Goal: Task Accomplishment & Management: Manage account settings

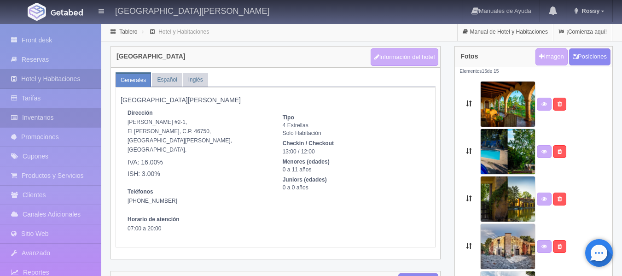
click at [54, 117] on link "Inventarios" at bounding box center [50, 117] width 101 height 19
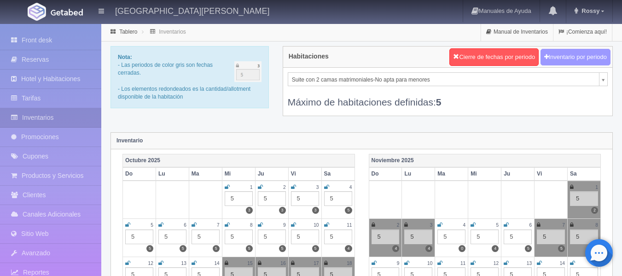
click at [577, 64] on button "Inventario por periodo" at bounding box center [576, 57] width 70 height 17
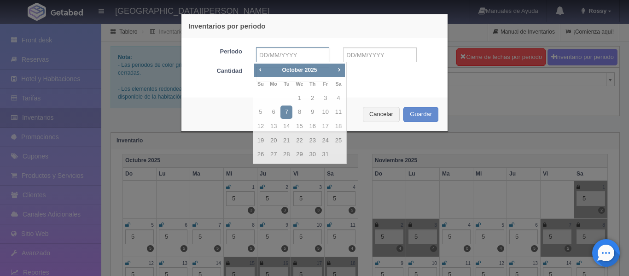
click at [301, 55] on input "text" at bounding box center [292, 54] width 73 height 15
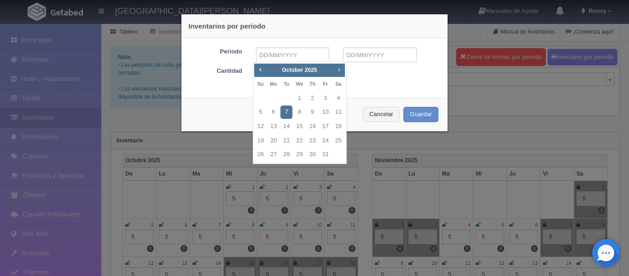
click at [339, 71] on span "Next" at bounding box center [338, 69] width 7 height 7
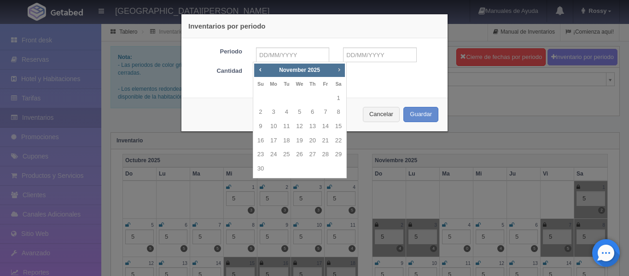
click at [339, 71] on span "Next" at bounding box center [338, 69] width 7 height 7
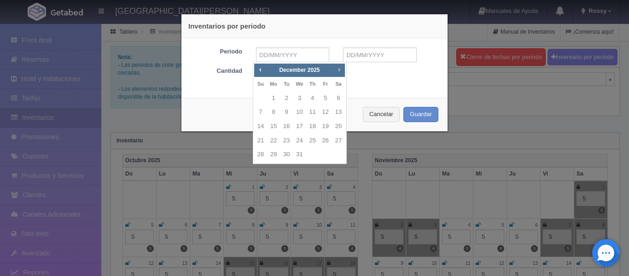
click at [338, 73] on span "Next" at bounding box center [338, 69] width 7 height 7
click at [259, 71] on span "Prev" at bounding box center [259, 69] width 7 height 7
click at [295, 154] on link "31" at bounding box center [299, 154] width 12 height 13
type input "31-12-2025"
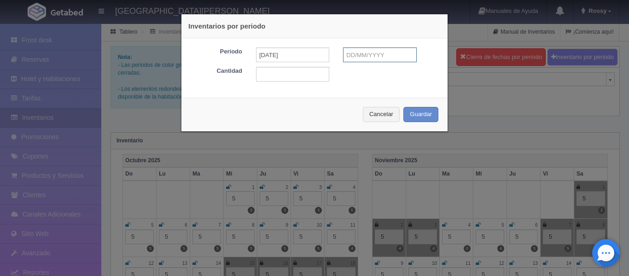
click at [362, 57] on input "text" at bounding box center [379, 54] width 73 height 15
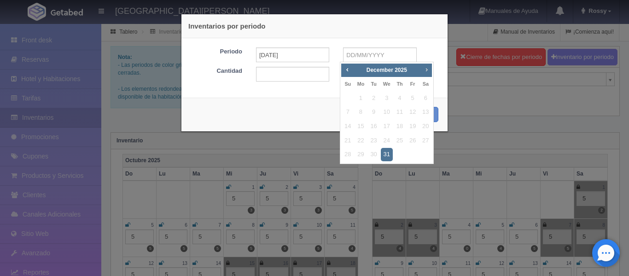
click at [425, 68] on span "Next" at bounding box center [426, 69] width 7 height 7
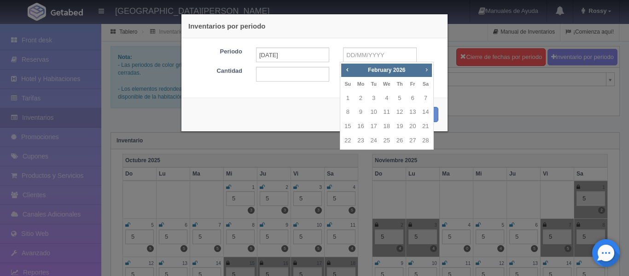
click at [425, 68] on span "Next" at bounding box center [426, 69] width 7 height 7
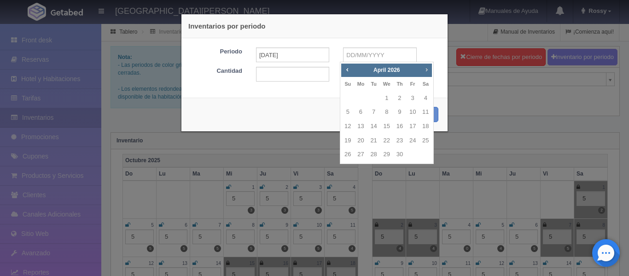
click at [425, 68] on span "Next" at bounding box center [426, 69] width 7 height 7
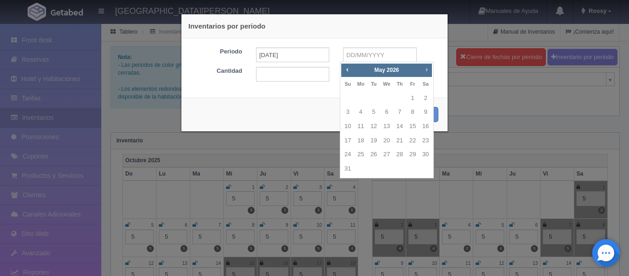
click at [425, 68] on span "Next" at bounding box center [426, 69] width 7 height 7
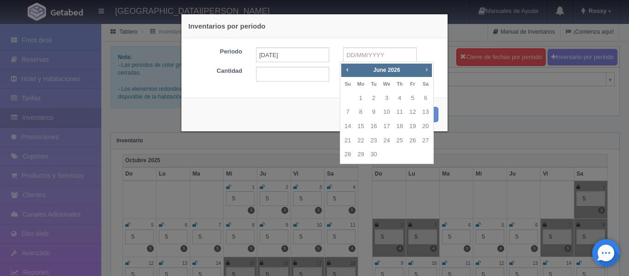
click at [425, 68] on span "Next" at bounding box center [426, 69] width 7 height 7
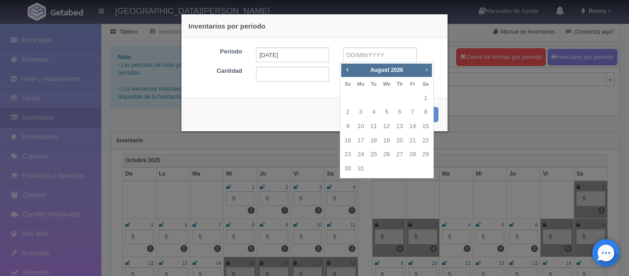
click at [425, 68] on span "Next" at bounding box center [426, 69] width 7 height 7
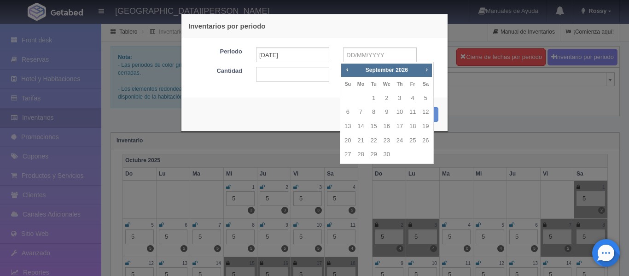
click at [425, 68] on span "Next" at bounding box center [426, 69] width 7 height 7
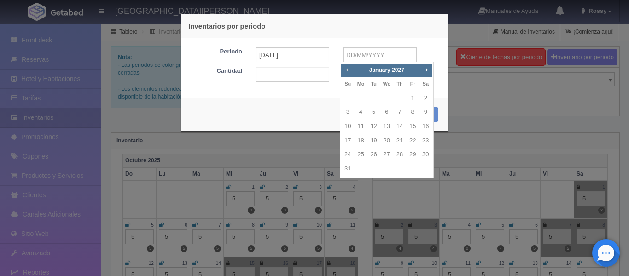
click at [344, 71] on span "Prev" at bounding box center [347, 69] width 7 height 7
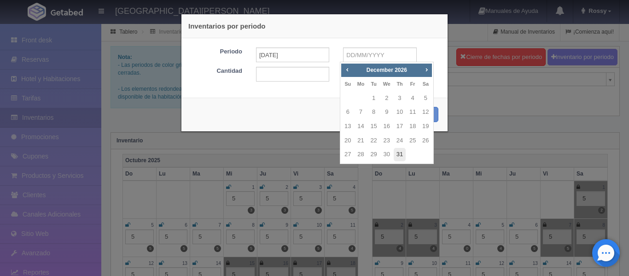
click at [405, 154] on link "31" at bounding box center [400, 154] width 12 height 13
type input "31-12-2026"
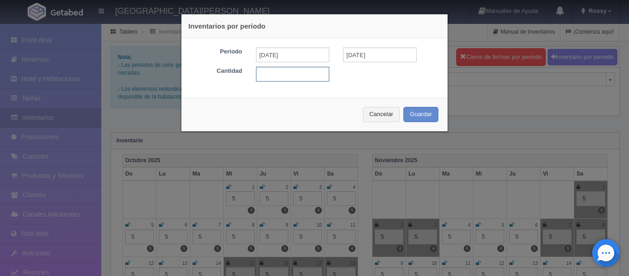
click at [275, 74] on input "text" at bounding box center [292, 74] width 73 height 15
click at [538, 124] on div "Inventarios por periodo Periodo 31-12-2025 31-12-2026 Cantidad Cancelar Guardar" at bounding box center [314, 138] width 629 height 276
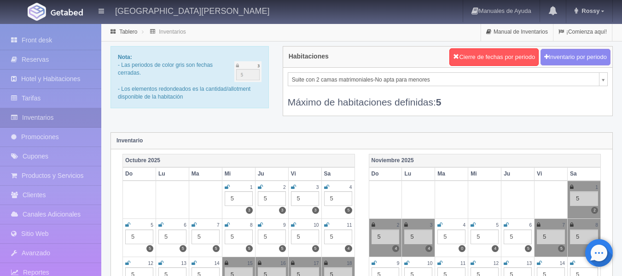
click at [596, 102] on div "Máximo de habitaciones definidas: 5" at bounding box center [448, 97] width 320 height 23
click at [47, 35] on link "Front desk" at bounding box center [50, 40] width 101 height 19
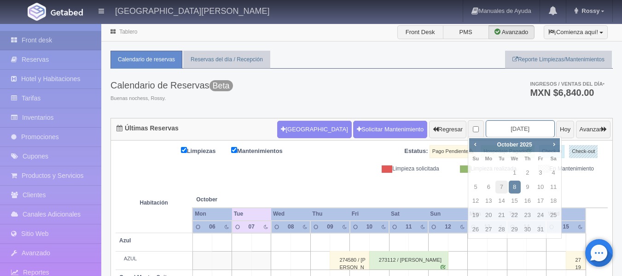
click at [532, 127] on input "2025-10-08" at bounding box center [520, 128] width 69 height 17
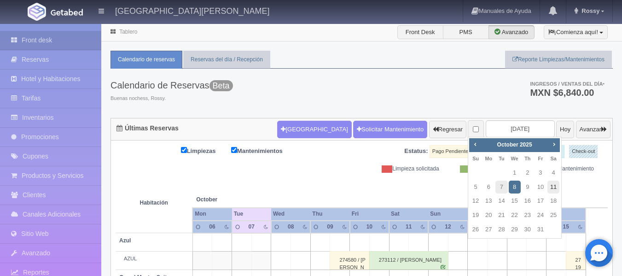
click at [553, 188] on link "11" at bounding box center [554, 187] width 12 height 13
type input "[DATE]"
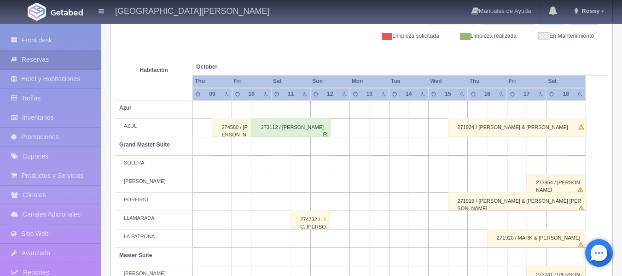
scroll to position [139, 0]
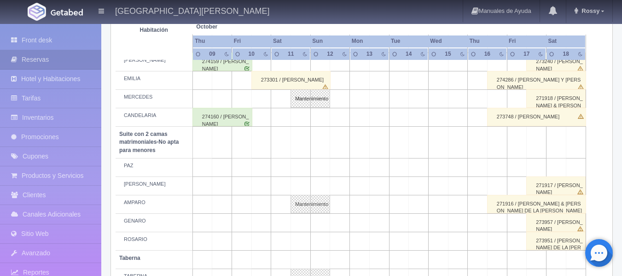
scroll to position [746, 0]
click at [302, 198] on link "Mantenimiento" at bounding box center [311, 203] width 40 height 18
select select "Mantenimiento"
select select "1891_AMPARO"
type input "[DATE]"
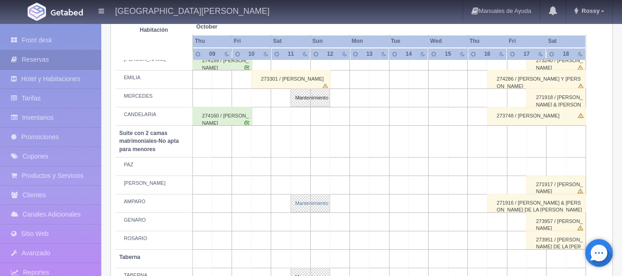
type input "[DATE]"
type textarea "RESERVA SR BANTE"
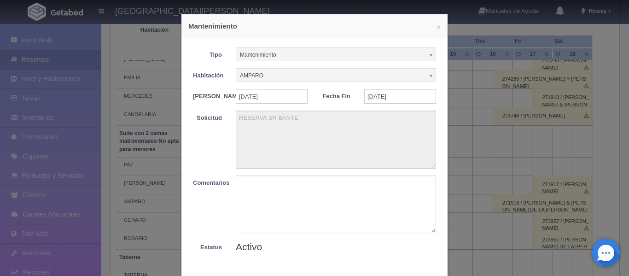
click at [484, 94] on div "× Mantenimiento Tipo Mantenimiento Limpieza Mantenimiento Habitación AMPARO Sin…" at bounding box center [314, 138] width 629 height 276
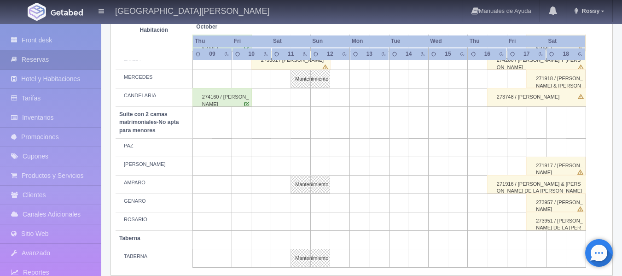
scroll to position [776, 0]
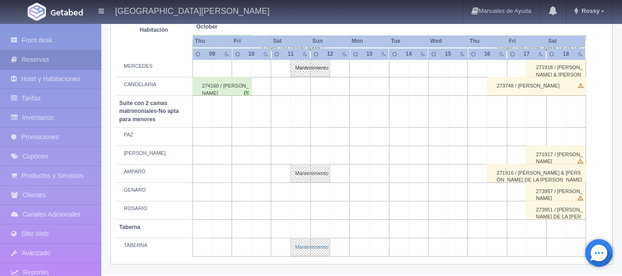
click at [300, 251] on link "Mantenimiento" at bounding box center [311, 247] width 40 height 18
select select "1920_TABERNA"
type textarea "RESERVA SR BANTE"
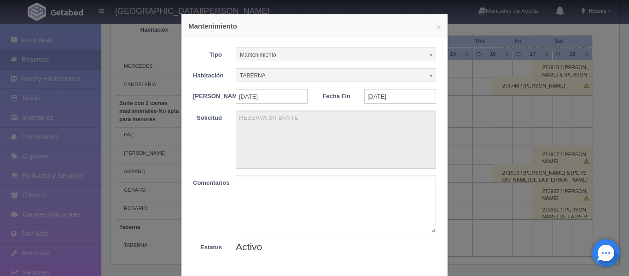
click at [546, 98] on div "× Mantenimiento Tipo Mantenimiento Limpieza Mantenimiento Habitación TABERNA Si…" at bounding box center [314, 138] width 629 height 276
